Goal: Task Accomplishment & Management: Complete application form

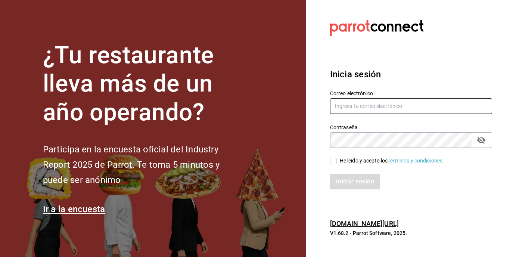
type input "[EMAIL_ADDRESS][DOMAIN_NAME]"
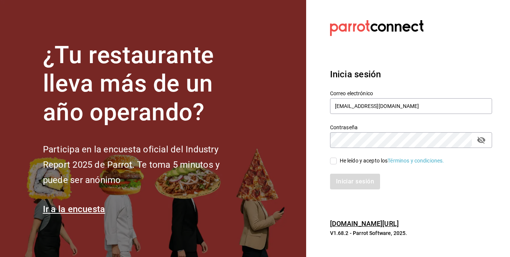
click at [334, 159] on input "He leído y acepto los Términos y condiciones." at bounding box center [333, 161] width 7 height 7
checkbox input "true"
click at [347, 183] on button "Iniciar sesión" at bounding box center [355, 182] width 51 height 16
